Goal: Task Accomplishment & Management: Complete application form

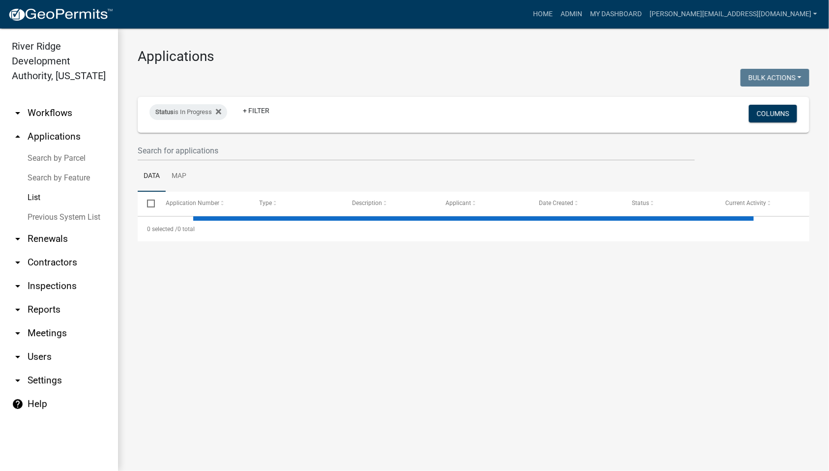
select select "1: 25"
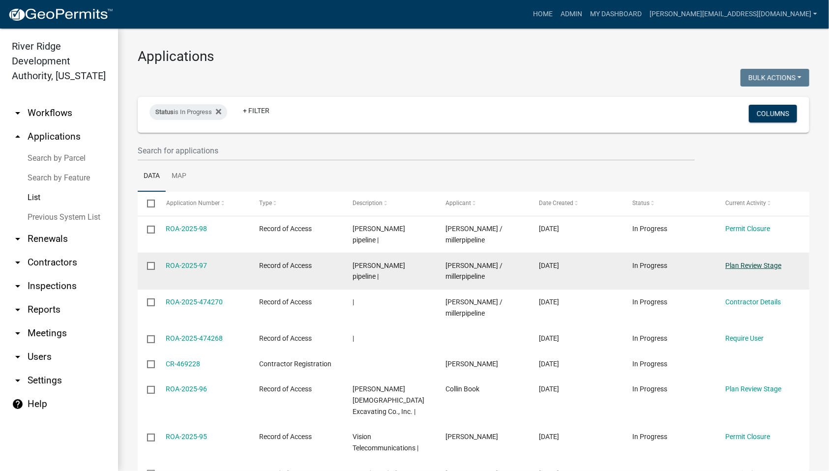
click at [733, 266] on link "Plan Review Stage" at bounding box center [753, 265] width 56 height 8
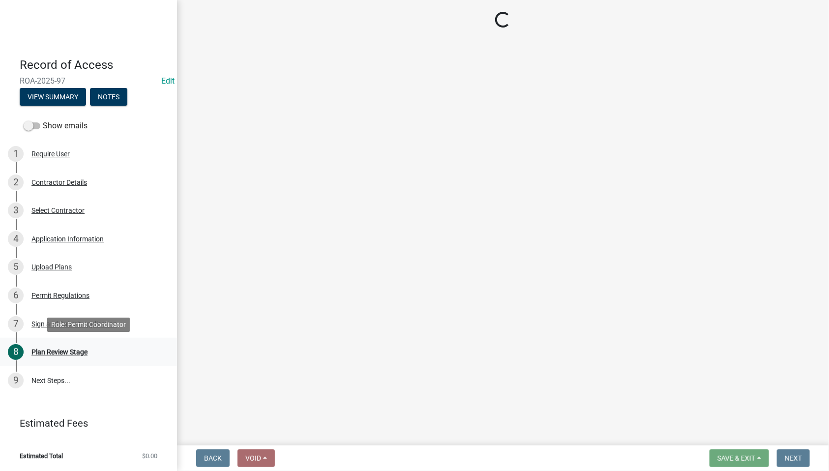
click at [83, 353] on div "Plan Review Stage" at bounding box center [59, 351] width 56 height 7
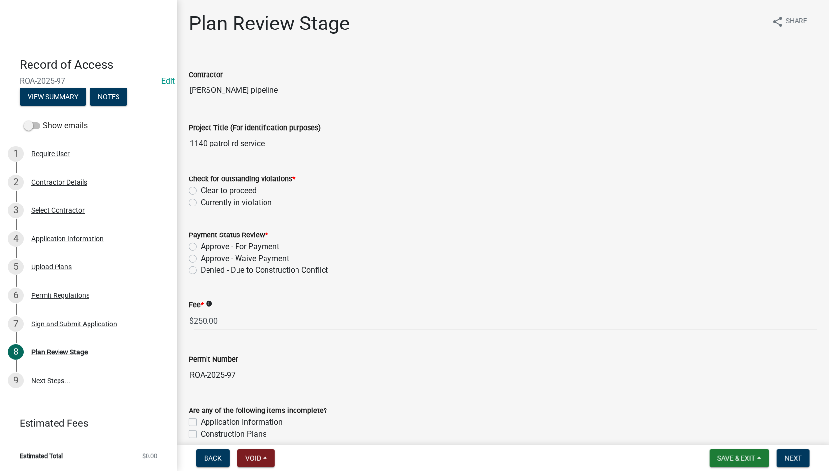
click at [220, 191] on label "Clear to proceed" at bounding box center [229, 191] width 56 height 12
click at [207, 191] on input "Clear to proceed" at bounding box center [204, 188] width 6 height 6
radio input "true"
click at [233, 261] on label "Approve - Waive Payment" at bounding box center [245, 259] width 88 height 12
click at [207, 259] on input "Approve - Waive Payment" at bounding box center [204, 256] width 6 height 6
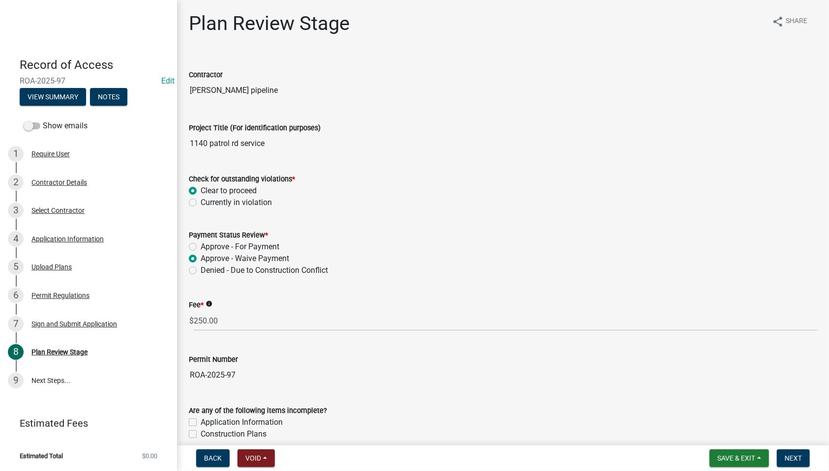
radio input "true"
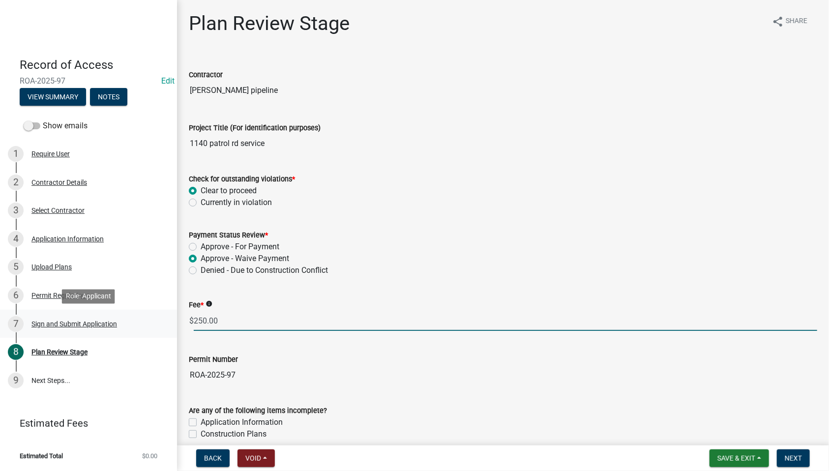
drag, startPoint x: 235, startPoint y: 323, endPoint x: 169, endPoint y: 321, distance: 66.4
click at [169, 321] on div "Record of Access ROA-2025-97 Edit View Summary Notes Show emails 1 Require User…" at bounding box center [414, 235] width 829 height 471
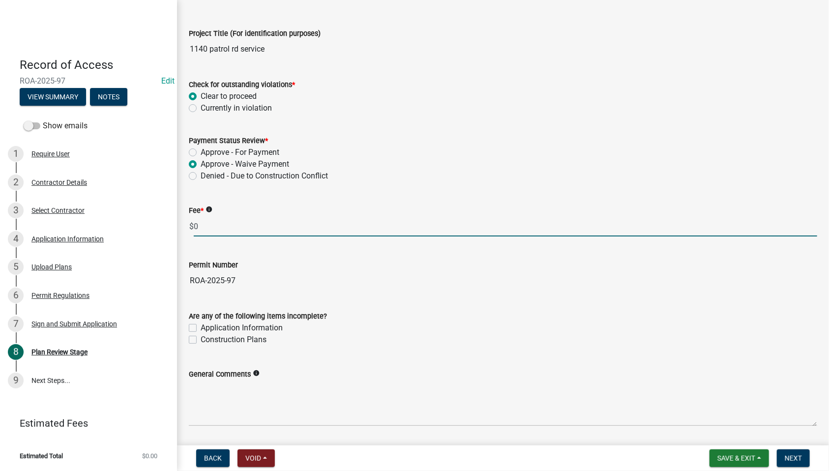
scroll to position [147, 0]
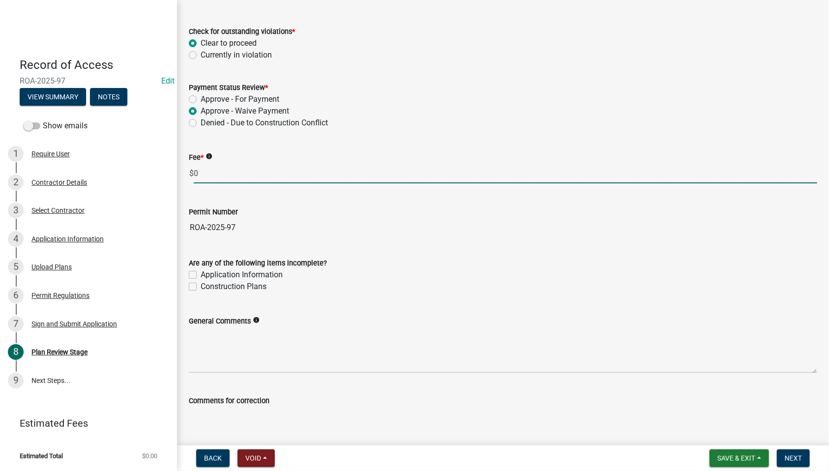
type input "0"
click at [240, 337] on textarea "General Comments" at bounding box center [503, 350] width 628 height 46
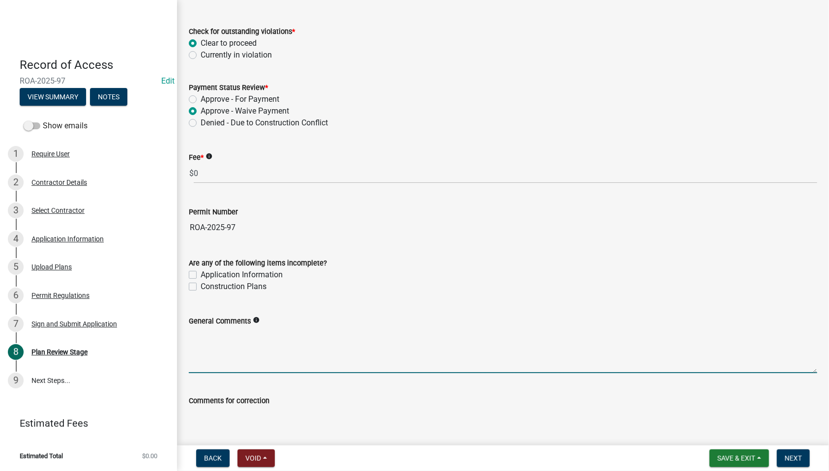
type textarea "A"
type textarea "Service address is actually 1130 Patrol Road."
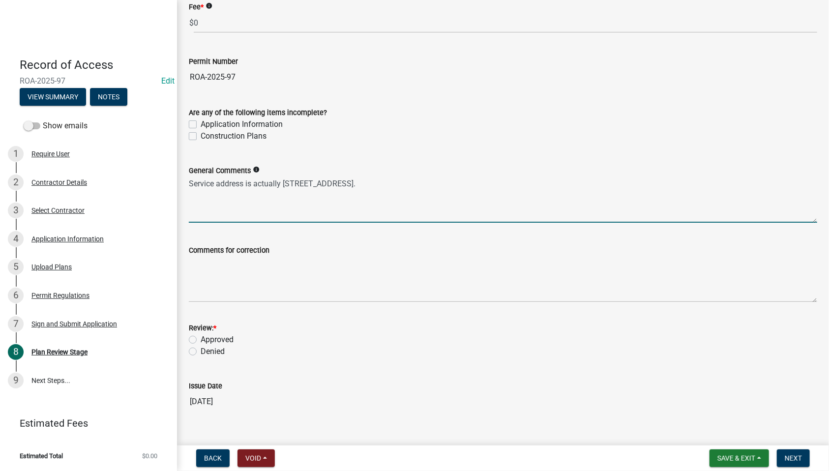
scroll to position [320, 0]
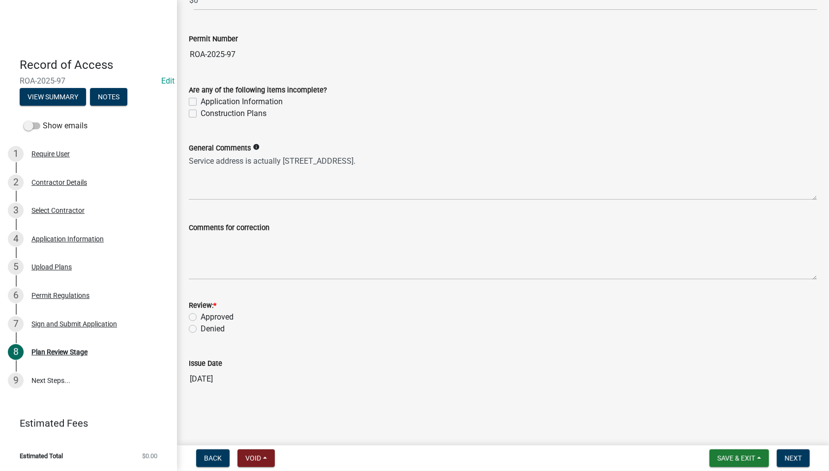
click at [221, 314] on label "Approved" at bounding box center [217, 317] width 33 height 12
click at [207, 314] on input "Approved" at bounding box center [204, 314] width 6 height 6
radio input "true"
click at [785, 456] on span "Next" at bounding box center [792, 458] width 17 height 8
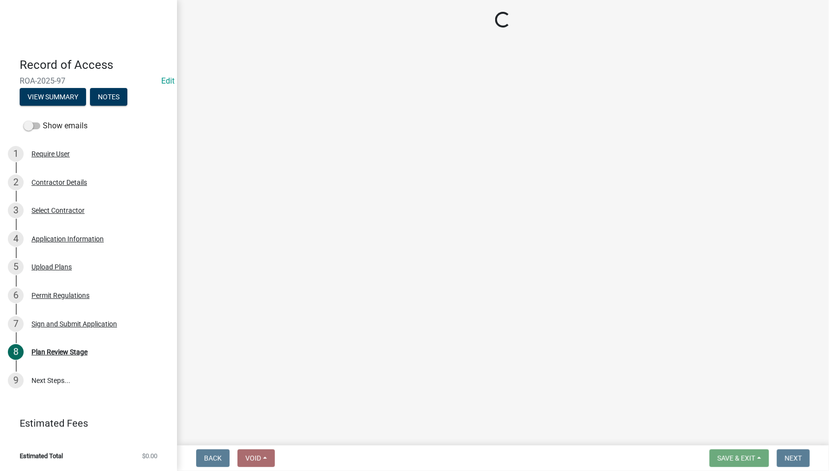
scroll to position [0, 0]
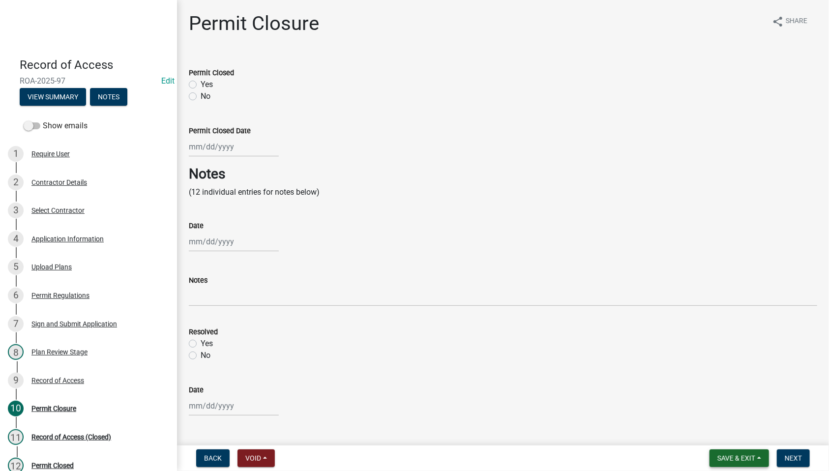
click at [731, 458] on span "Save & Exit" at bounding box center [736, 458] width 38 height 8
click at [729, 429] on button "Save & Exit" at bounding box center [729, 433] width 79 height 24
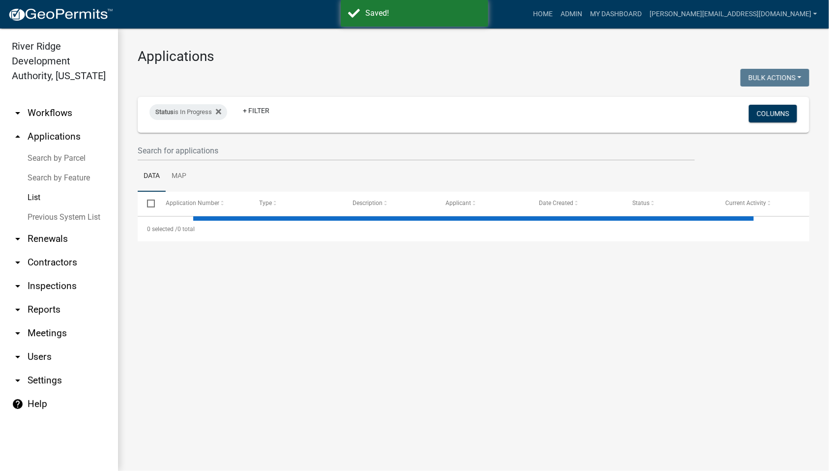
select select "1: 25"
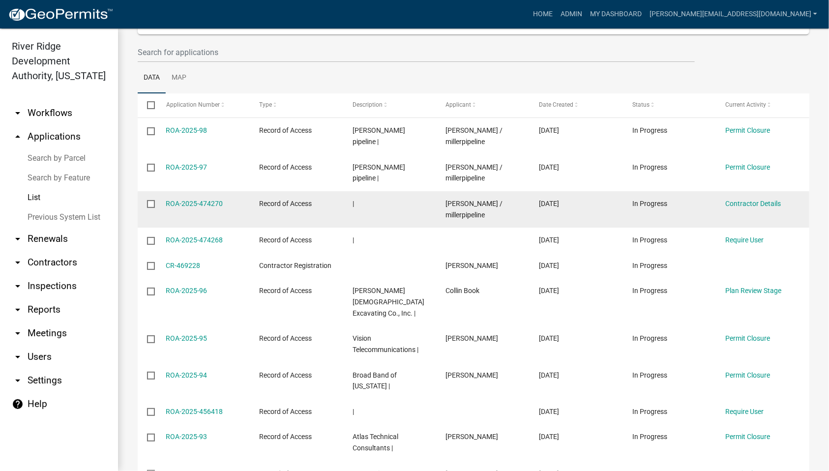
scroll to position [147, 0]
